Goal: Task Accomplishment & Management: Manage account settings

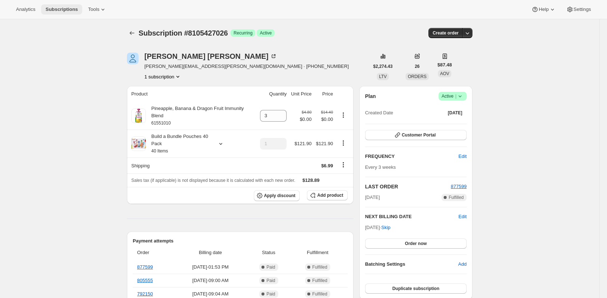
click at [67, 12] on span "Subscriptions" at bounding box center [61, 10] width 32 height 6
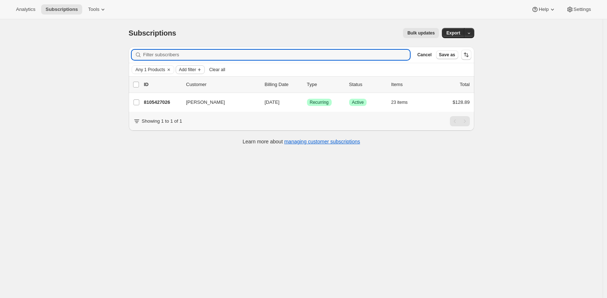
click at [191, 69] on span "Add filter" at bounding box center [187, 70] width 17 height 6
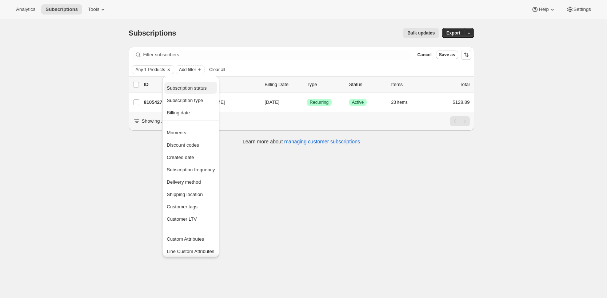
click at [194, 89] on span "Subscription status" at bounding box center [186, 87] width 40 height 5
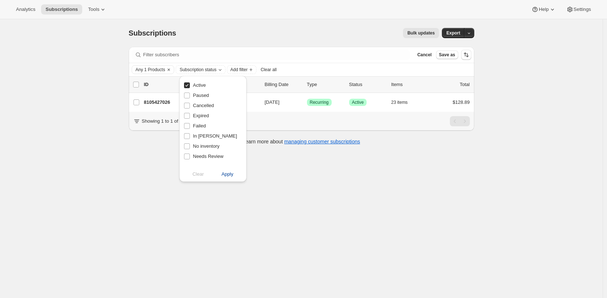
click at [230, 178] on button "Apply" at bounding box center [227, 175] width 38 height 12
click at [202, 86] on span "Active" at bounding box center [199, 85] width 13 height 5
click at [190, 86] on input "Active" at bounding box center [187, 86] width 6 height 6
checkbox input "false"
click at [227, 176] on span "Apply" at bounding box center [227, 174] width 12 height 7
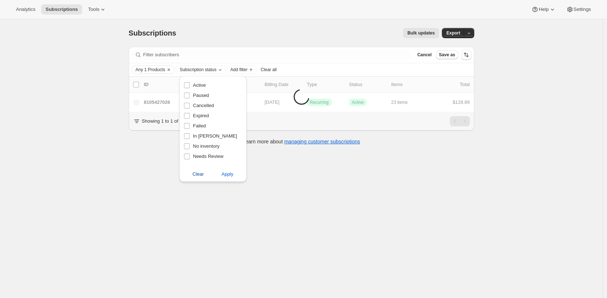
click at [200, 172] on span "Clear" at bounding box center [197, 174] width 11 height 7
click at [128, 163] on div "Subscriptions. This page is ready Subscriptions Bulk updates More actions Bulk …" at bounding box center [301, 168] width 602 height 298
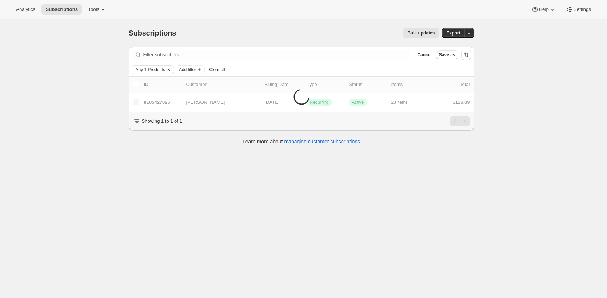
click at [161, 68] on span "Any 1 Products" at bounding box center [150, 70] width 29 height 6
click at [183, 93] on select "Contains ANY of the selected products Contains ALL of the selected products Con…" at bounding box center [185, 94] width 95 height 12
click at [138, 88] on select "Contains ANY of the selected products Contains ALL of the selected products Con…" at bounding box center [185, 94] width 95 height 12
click at [184, 110] on span "Select products to filter..." at bounding box center [185, 110] width 52 height 6
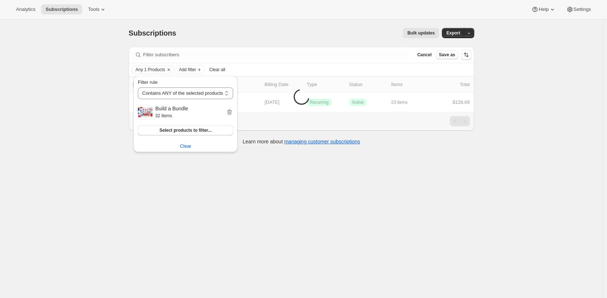
click at [257, 36] on div "Bulk updates" at bounding box center [312, 33] width 254 height 10
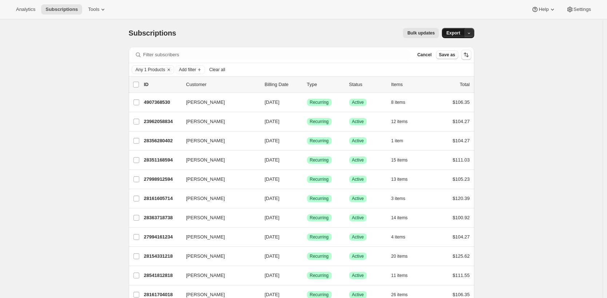
click at [457, 31] on span "Export" at bounding box center [453, 33] width 14 height 6
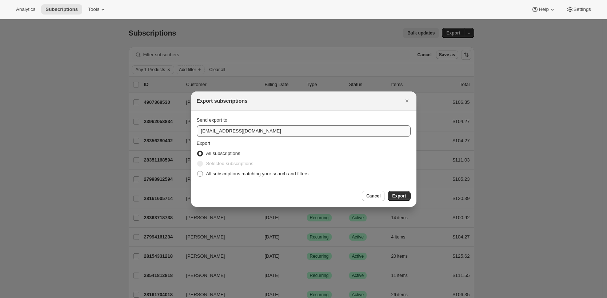
drag, startPoint x: 310, startPoint y: 137, endPoint x: 313, endPoint y: 131, distance: 6.9
click at [310, 137] on div "Send export to care@uponafarm.com Export All subscriptions Selected subscriptio…" at bounding box center [304, 148] width 214 height 63
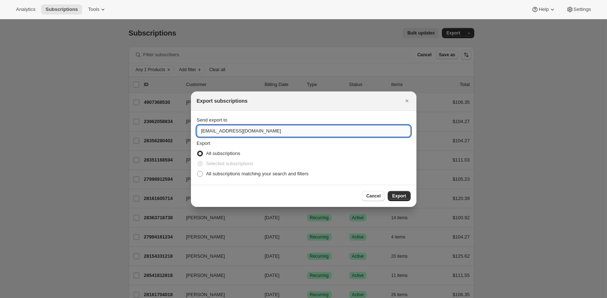
click at [313, 131] on input "care@uponafarm.com" at bounding box center [304, 131] width 214 height 12
type input "brian@awtomic.com"
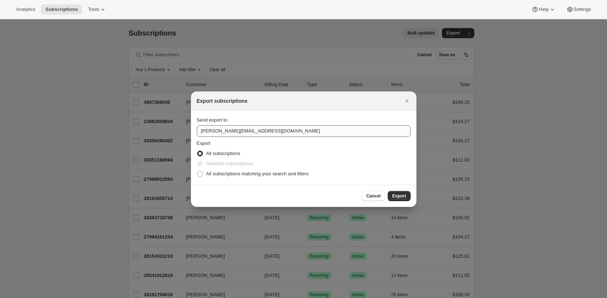
click at [197, 171] on input "All subscriptions matching your search and filters" at bounding box center [197, 171] width 0 height 0
radio input "true"
click at [387, 191] on button "Export" at bounding box center [398, 196] width 23 height 10
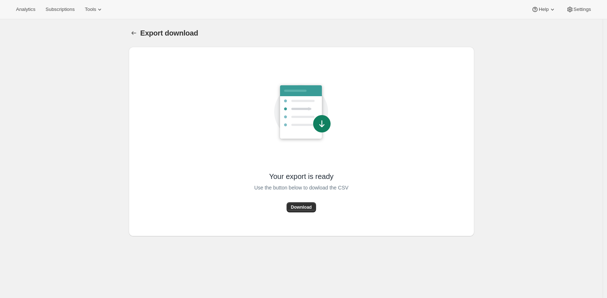
click at [332, 38] on div "Export download" at bounding box center [307, 33] width 334 height 10
click at [301, 210] on button "Download" at bounding box center [300, 207] width 29 height 10
click at [101, 122] on div "Export download. This page is ready Export download Your export is ready Use th…" at bounding box center [301, 168] width 602 height 298
click at [380, 25] on div "Export download. This page is ready Export download" at bounding box center [301, 33] width 345 height 28
click at [409, 50] on div "Your export is ready Use the button below to dowload the CSV Download" at bounding box center [301, 142] width 345 height 190
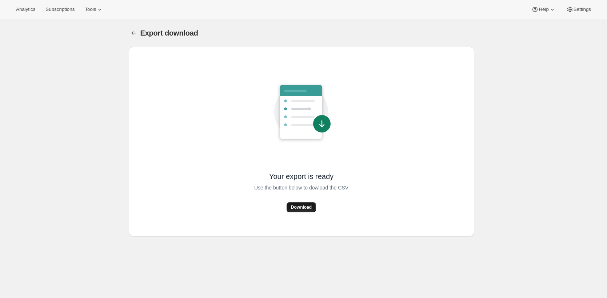
click at [294, 212] on button "Download" at bounding box center [300, 207] width 29 height 10
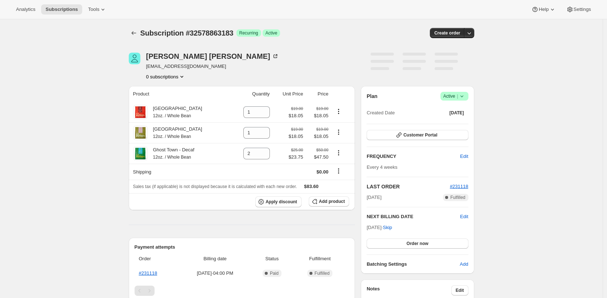
click at [116, 118] on div "Subscription #32578863183. This page is ready Subscription #32578863183 Success…" at bounding box center [301, 265] width 602 height 492
click at [142, 112] on icon at bounding box center [141, 111] width 3 height 3
click at [150, 131] on div "Manhattan 12oz. / Whole Bean" at bounding box center [175, 133] width 55 height 15
click at [143, 134] on icon at bounding box center [140, 132] width 7 height 7
click at [140, 154] on icon at bounding box center [140, 154] width 4 height 4
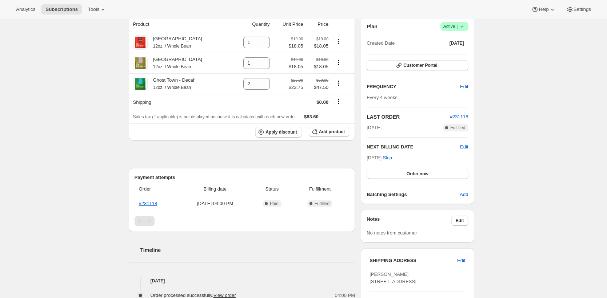
scroll to position [99, 0]
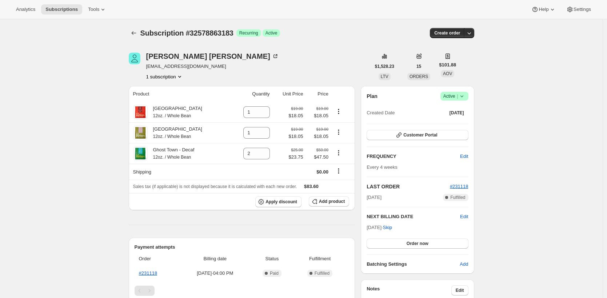
scroll to position [99, 0]
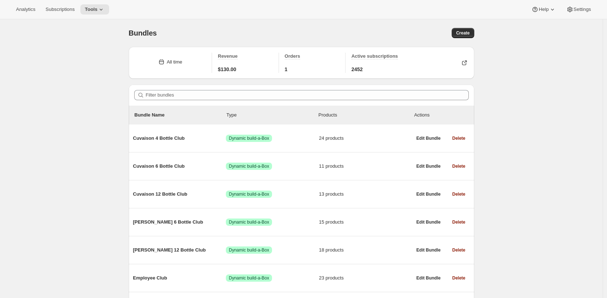
click at [242, 37] on div "Bundles" at bounding box center [215, 33] width 173 height 10
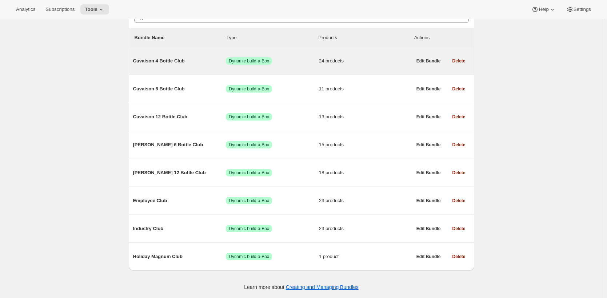
scroll to position [80, 0]
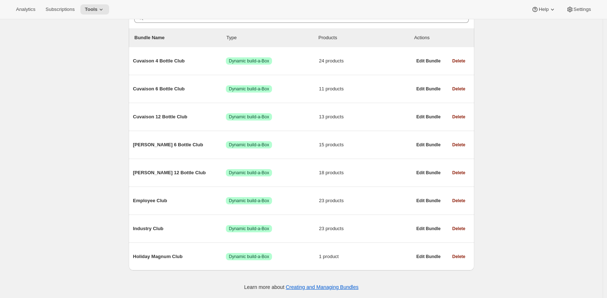
click at [102, 145] on div "Bundles. This page is ready Bundles Create All time Revenue $130.00 Orders 1 Ac…" at bounding box center [301, 120] width 602 height 357
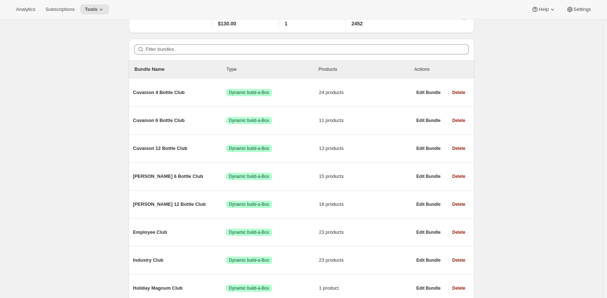
scroll to position [0, 0]
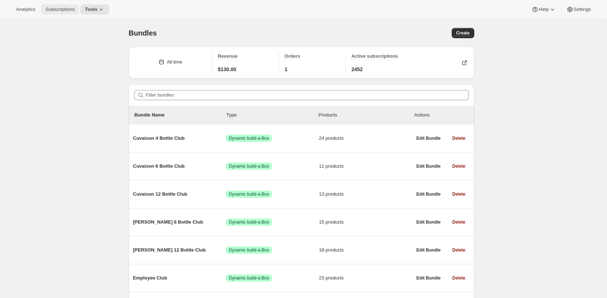
click at [75, 9] on span "Subscriptions" at bounding box center [59, 10] width 29 height 6
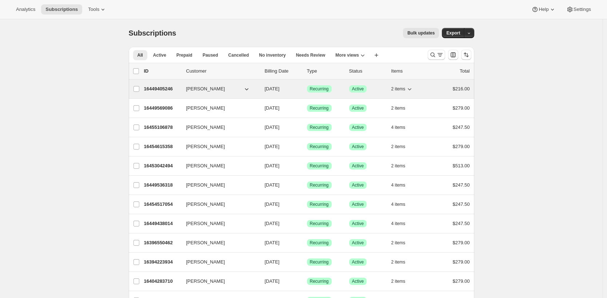
click at [150, 92] on p "16449405246" at bounding box center [162, 88] width 36 height 7
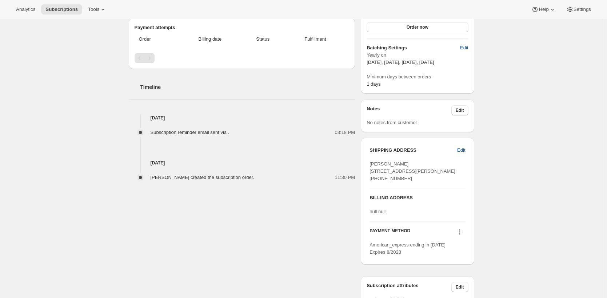
scroll to position [192, 0]
click at [169, 133] on span "Subscription reminder email sent via ." at bounding box center [189, 132] width 79 height 5
drag, startPoint x: 169, startPoint y: 133, endPoint x: 228, endPoint y: 133, distance: 58.9
click at [228, 133] on span "Subscription reminder email sent via ." at bounding box center [189, 132] width 79 height 5
copy span "Subscription reminder email sent via"
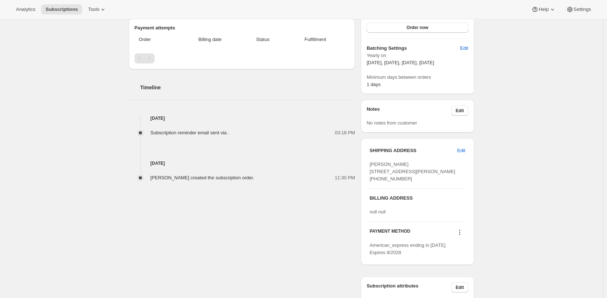
click at [318, 109] on div "Timeline Sep 4, 2025 Subscription reminder email sent via . 03:18 PM Sep 3, 202…" at bounding box center [242, 125] width 226 height 112
click at [313, 83] on div "Timeline" at bounding box center [242, 80] width 226 height 22
click at [91, 12] on span "Tools" at bounding box center [93, 10] width 11 height 6
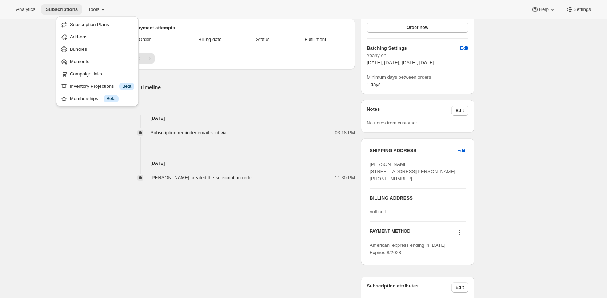
click at [73, 12] on button "Subscriptions" at bounding box center [61, 9] width 41 height 10
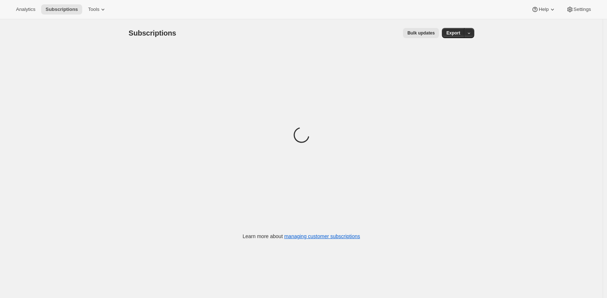
click at [413, 31] on span "Bulk updates" at bounding box center [420, 33] width 27 height 6
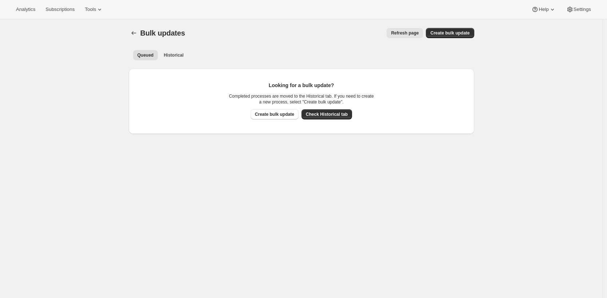
click at [192, 59] on ul "Queued Historical More views" at bounding box center [301, 55] width 339 height 10
click at [178, 58] on span "Historical" at bounding box center [174, 55] width 20 height 6
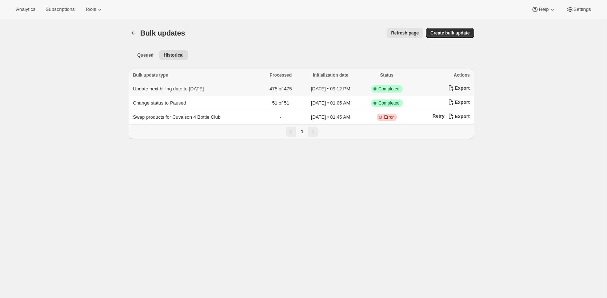
click at [204, 89] on span "Update next billing date to 2025-09-06" at bounding box center [168, 88] width 71 height 5
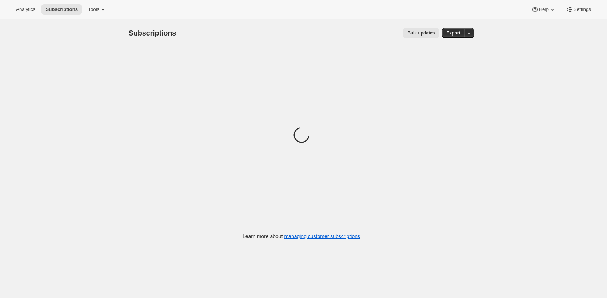
click at [437, 36] on button "Bulk updates" at bounding box center [421, 33] width 36 height 10
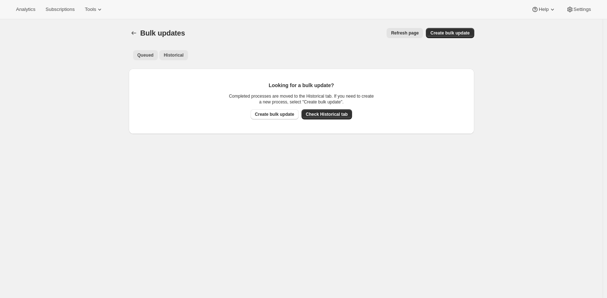
click at [173, 51] on button "Historical" at bounding box center [173, 55] width 29 height 10
click at [162, 56] on button "Historical" at bounding box center [173, 55] width 29 height 10
click at [153, 56] on span "Queued" at bounding box center [145, 55] width 16 height 6
